Goal: Task Accomplishment & Management: Use online tool/utility

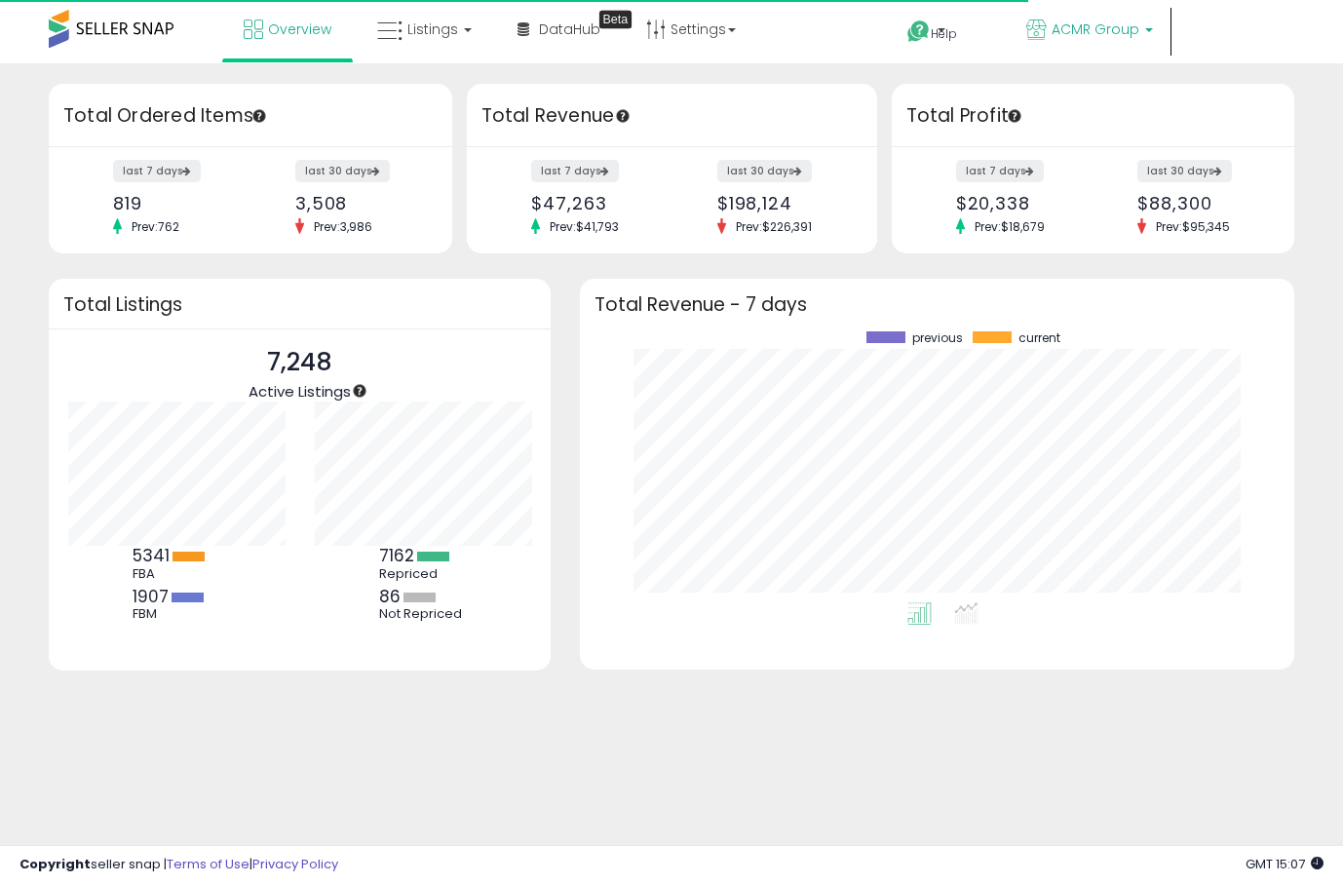
scroll to position [271, 675]
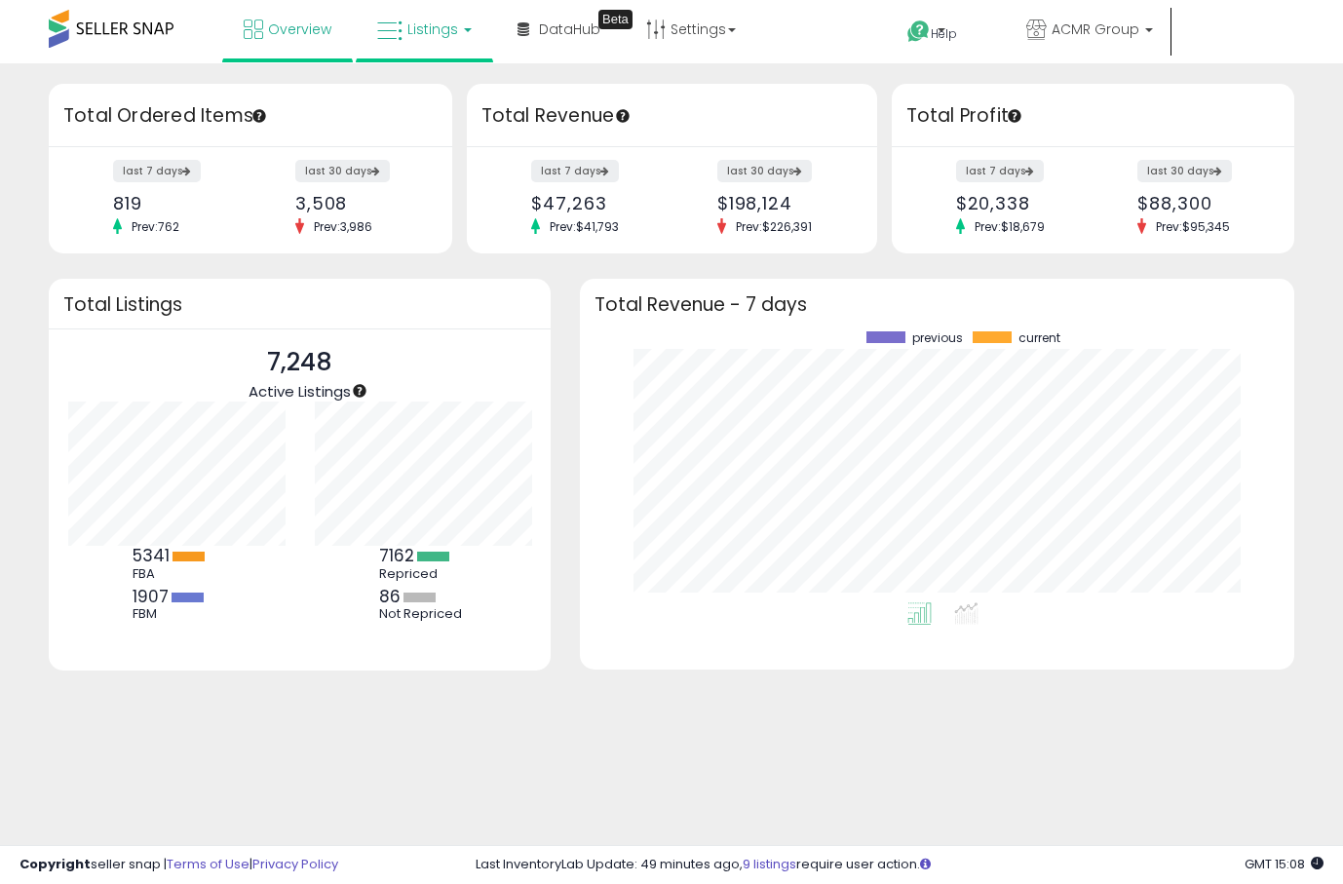
click at [409, 33] on span "Listings" at bounding box center [432, 28] width 51 height 19
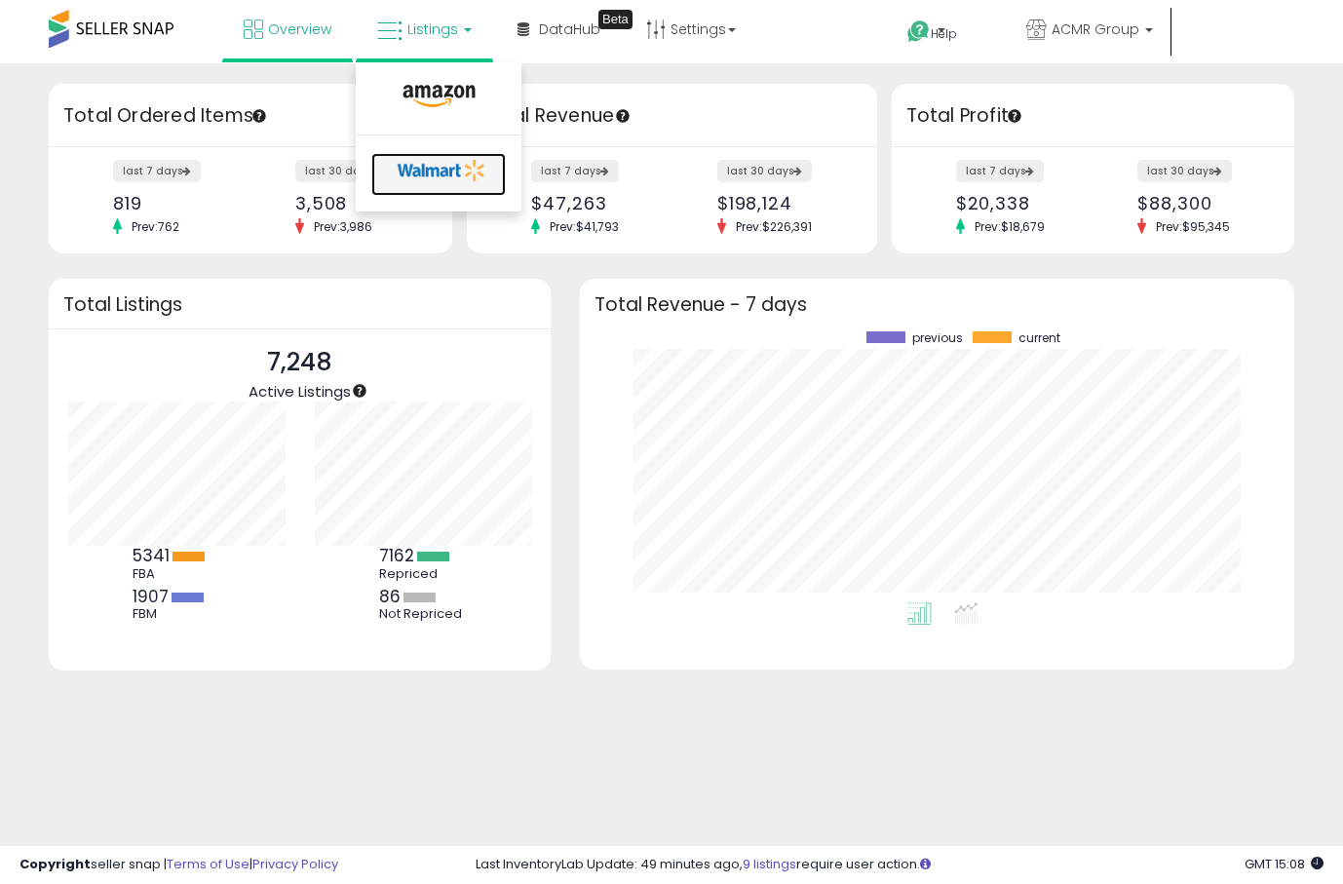
click at [430, 168] on icon at bounding box center [442, 170] width 102 height 29
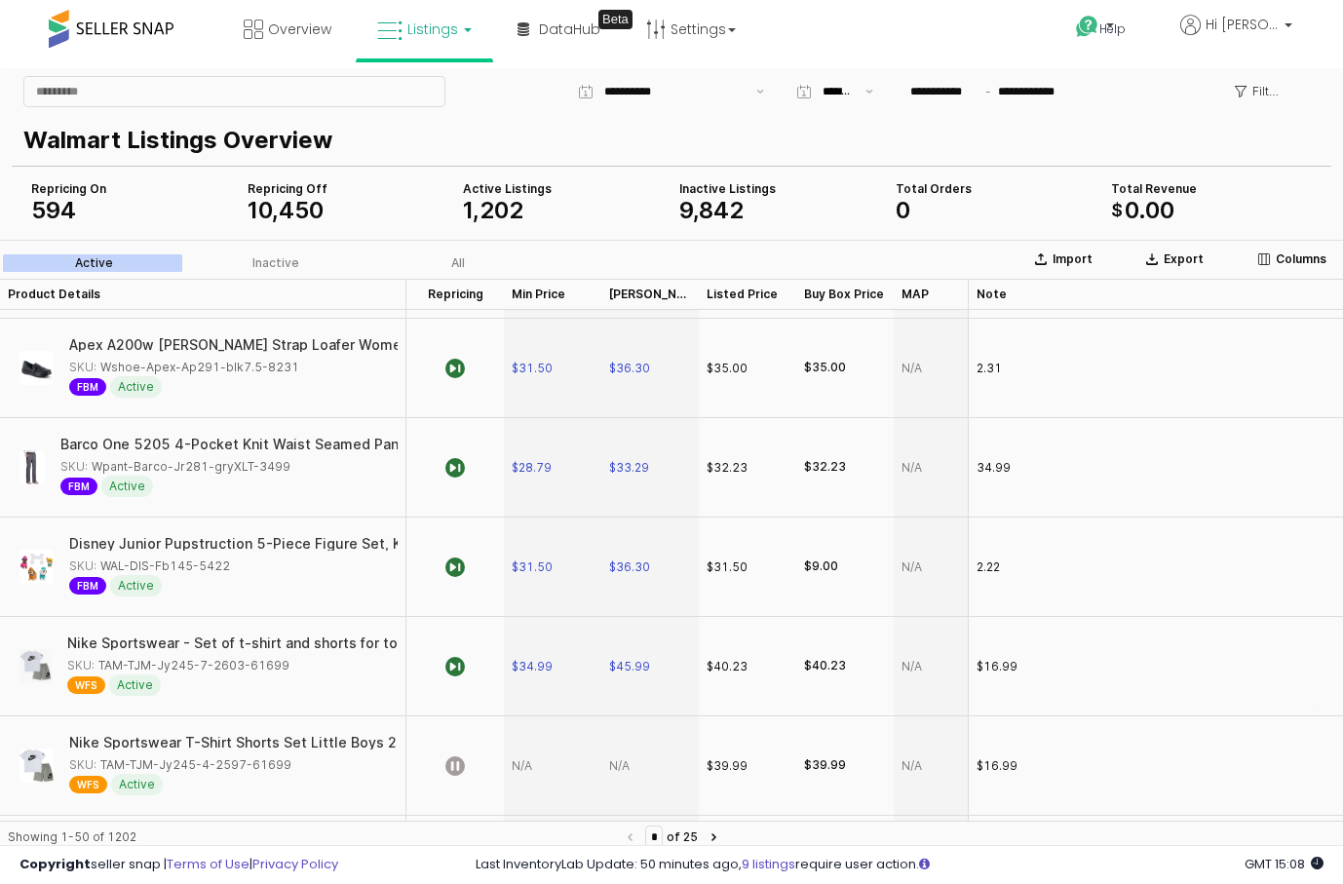
scroll to position [345, 0]
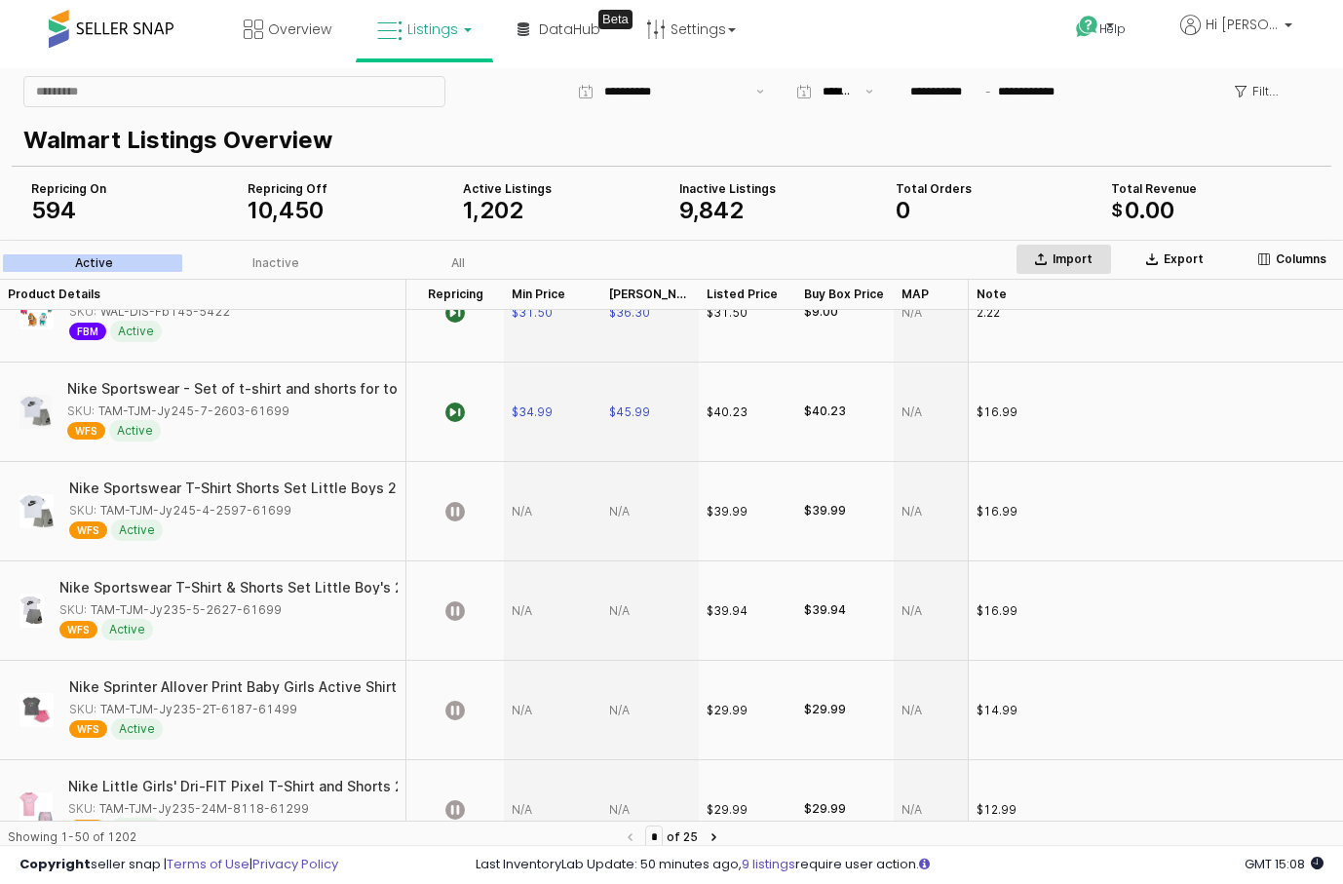
click at [1102, 261] on div "Import" at bounding box center [1063, 259] width 79 height 16
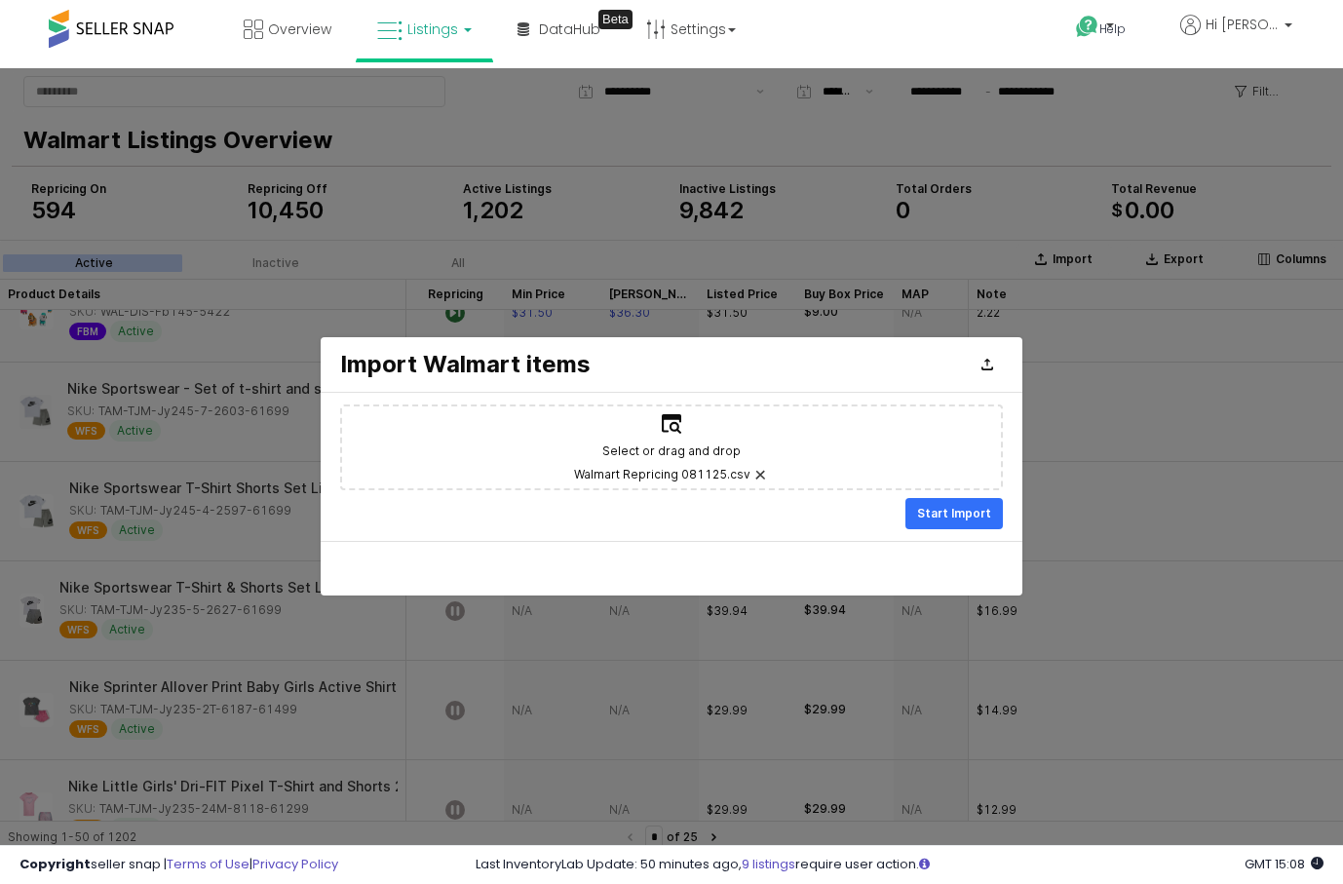
click at [934, 530] on div "Start Import" at bounding box center [954, 513] width 113 height 39
click at [937, 520] on p "Start Import" at bounding box center [954, 514] width 74 height 16
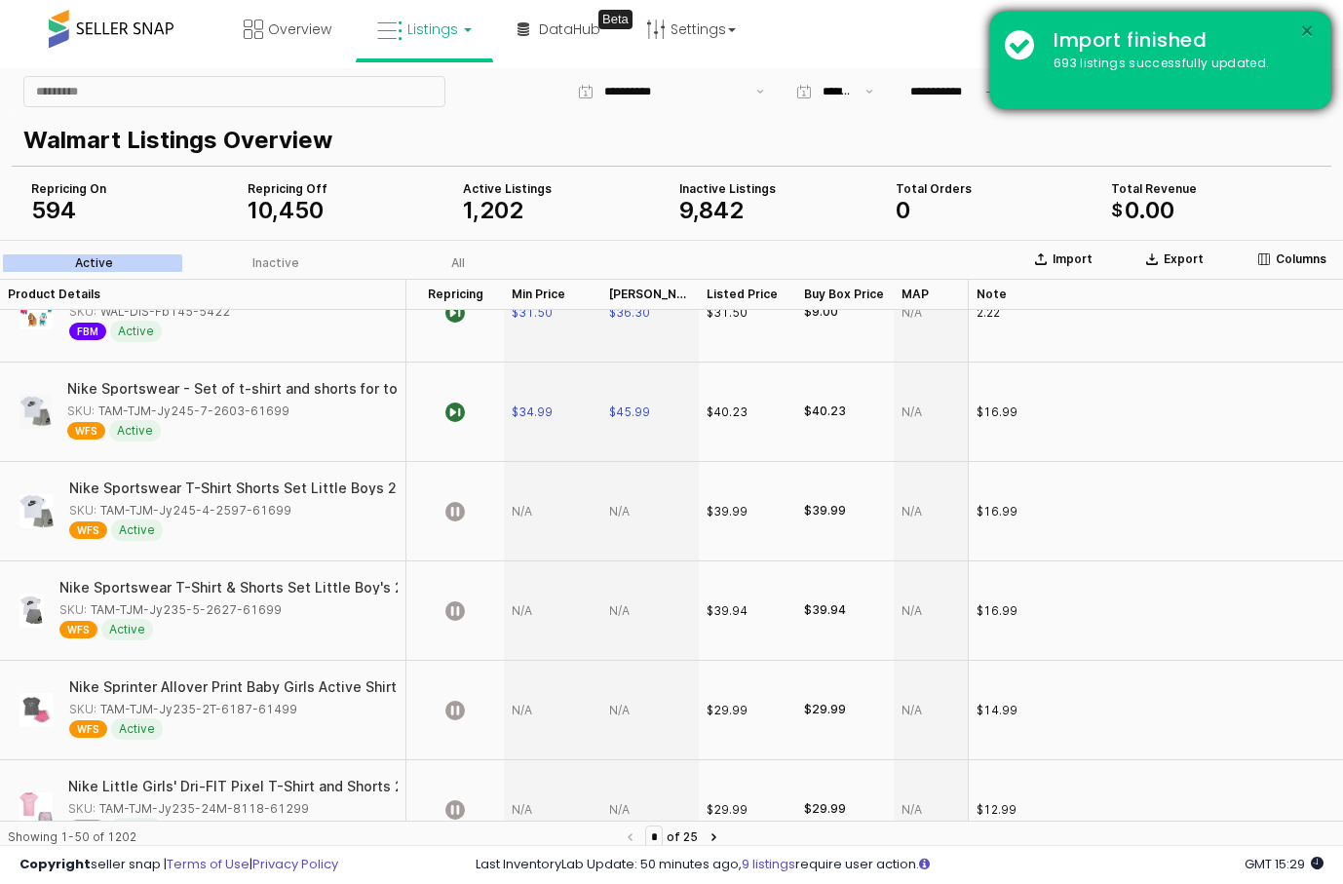
click at [1310, 33] on button "×" at bounding box center [1307, 31] width 16 height 24
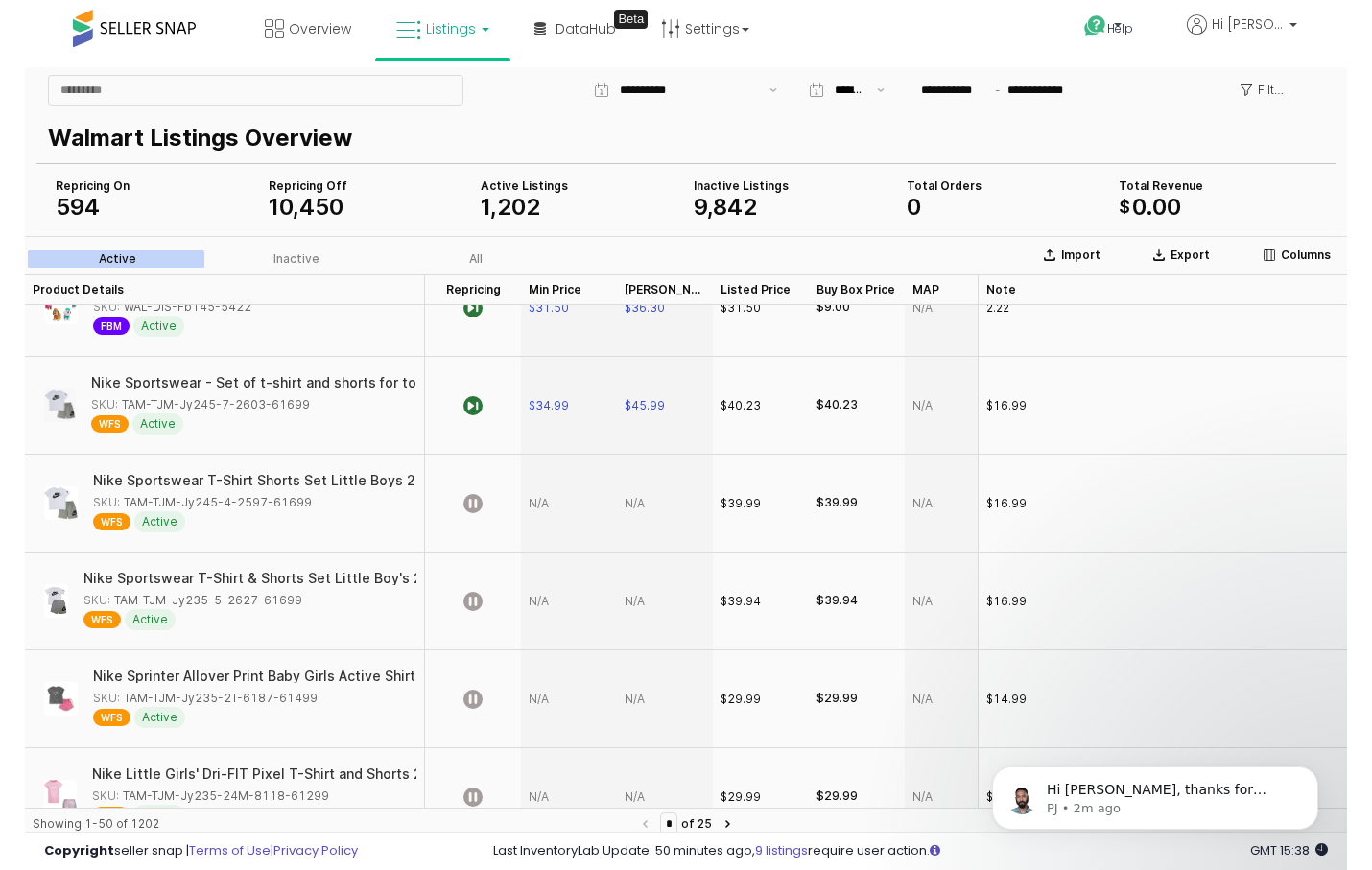
scroll to position [0, 0]
